Goal: Task Accomplishment & Management: Manage account settings

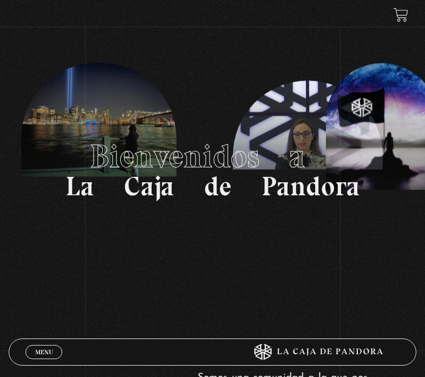
click at [34, 353] on link "Menu Cerrar" at bounding box center [43, 352] width 37 height 14
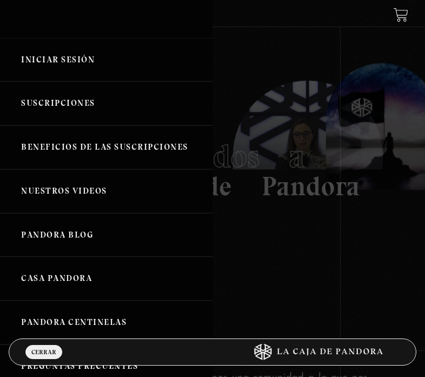
click at [62, 55] on link "Iniciar Sesión" at bounding box center [106, 60] width 213 height 44
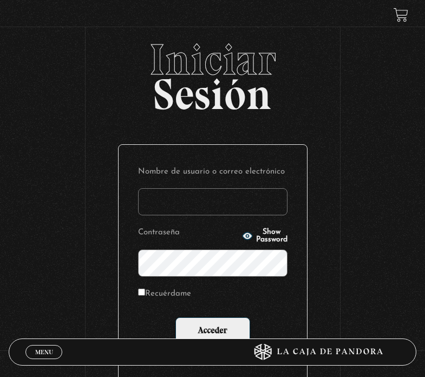
click at [162, 199] on input "Nombre de usuario o correo electrónico" at bounding box center [213, 201] width 150 height 27
type input "ziane.valverde@gmail.com"
click at [145, 294] on input "Recuérdame" at bounding box center [141, 291] width 7 height 7
checkbox input "true"
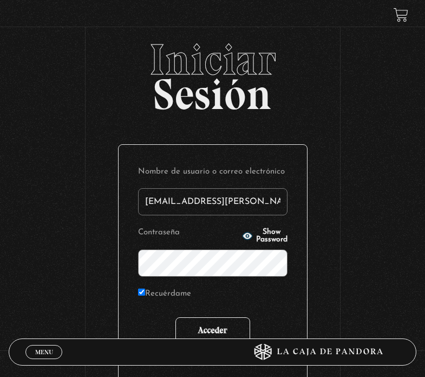
click at [224, 332] on input "Acceder" at bounding box center [213, 330] width 75 height 27
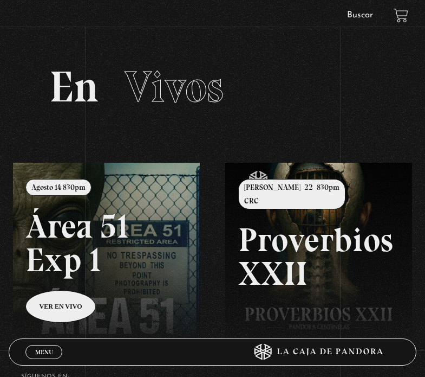
click at [108, 255] on link at bounding box center [225, 351] width 425 height 377
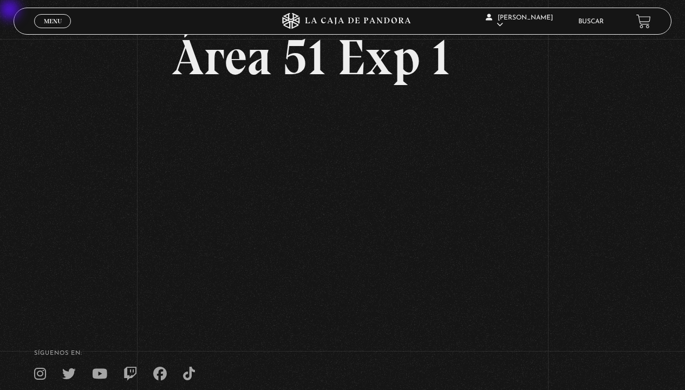
scroll to position [68, 0]
